Goal: Check status: Check status

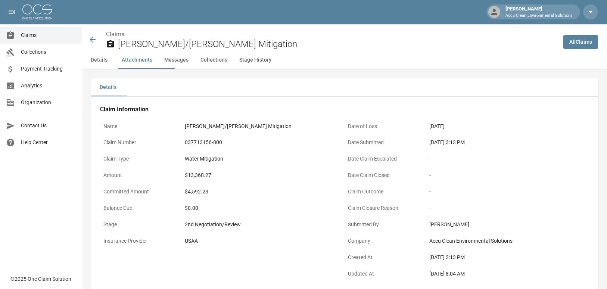
scroll to position [508, 0]
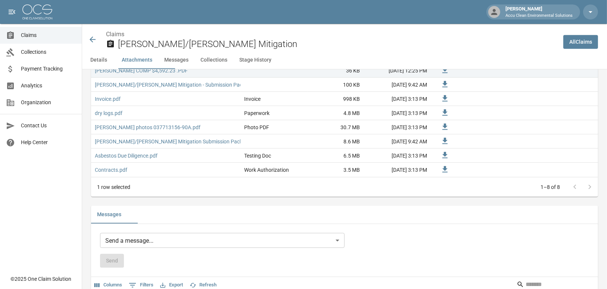
click at [25, 39] on span "Claims" at bounding box center [48, 35] width 55 height 8
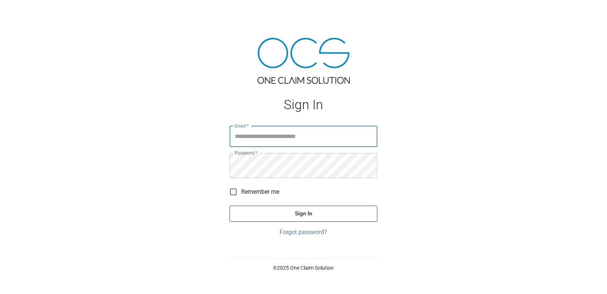
type input "**********"
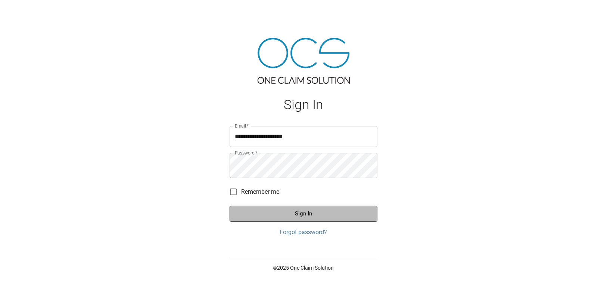
click at [306, 221] on button "Sign In" at bounding box center [304, 213] width 148 height 16
